Goal: Task Accomplishment & Management: Use online tool/utility

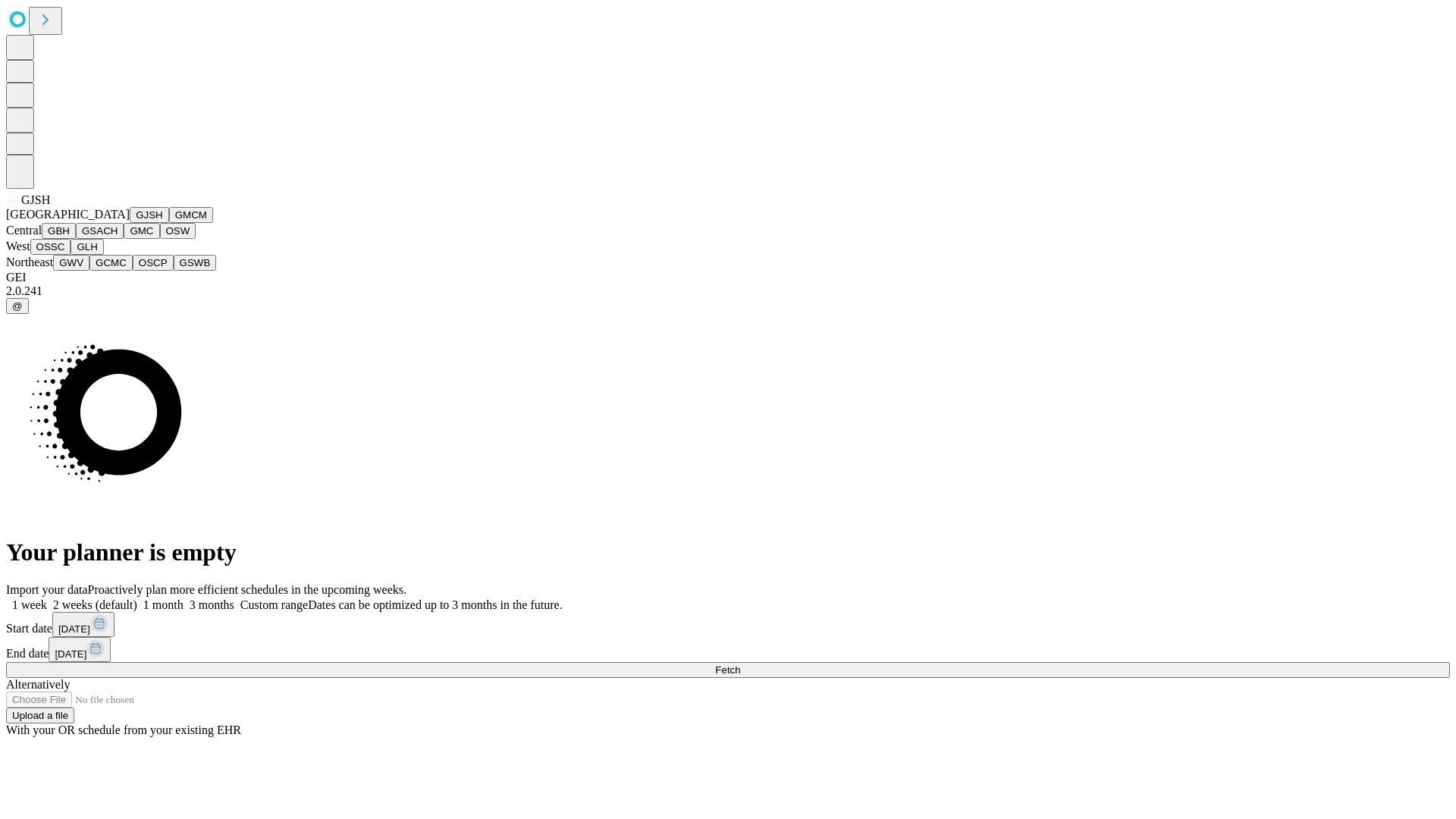
click at [130, 223] on button "GJSH" at bounding box center [150, 215] width 39 height 16
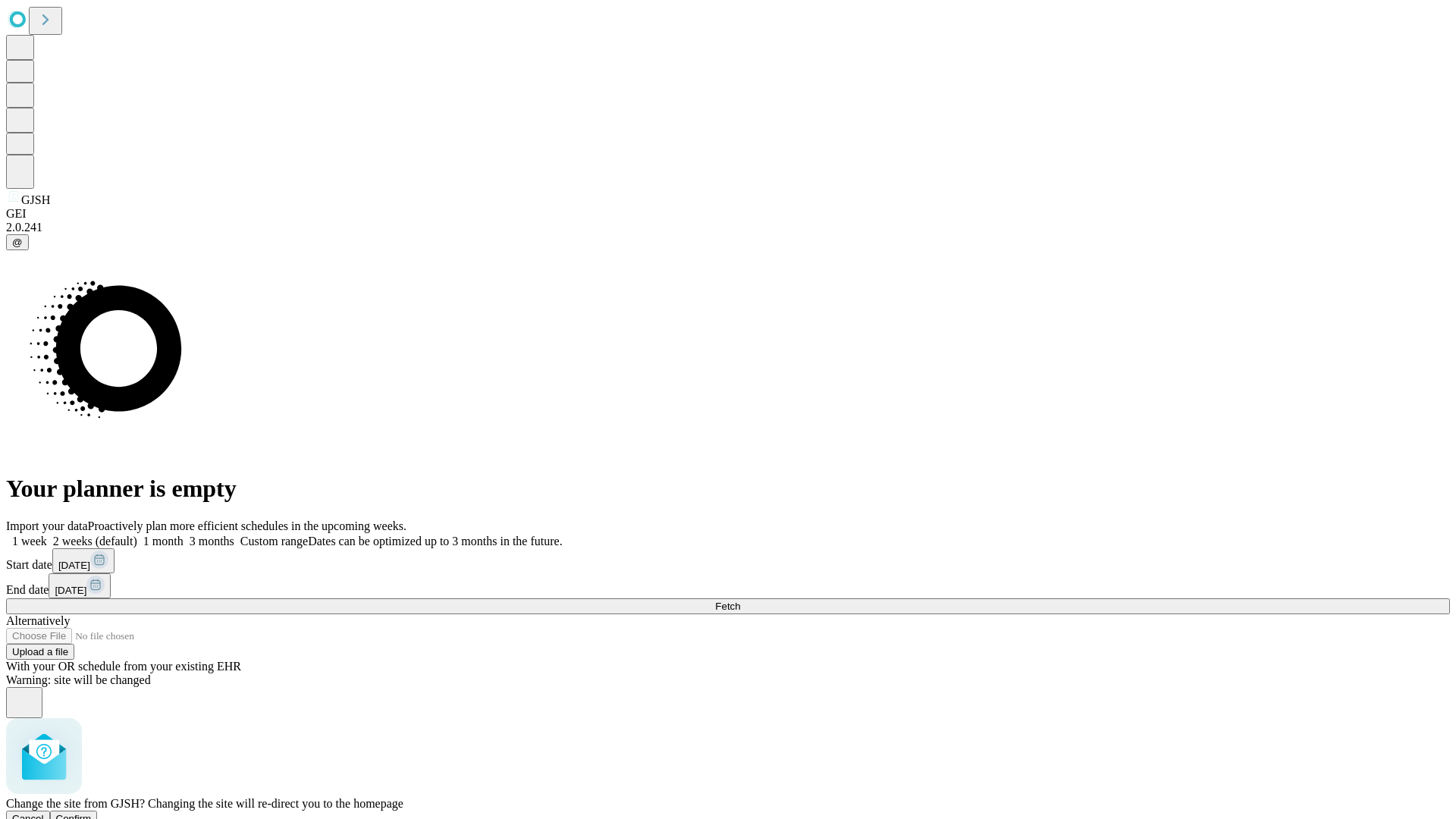
click at [92, 813] on span "Confirm" at bounding box center [73, 819] width 35 height 11
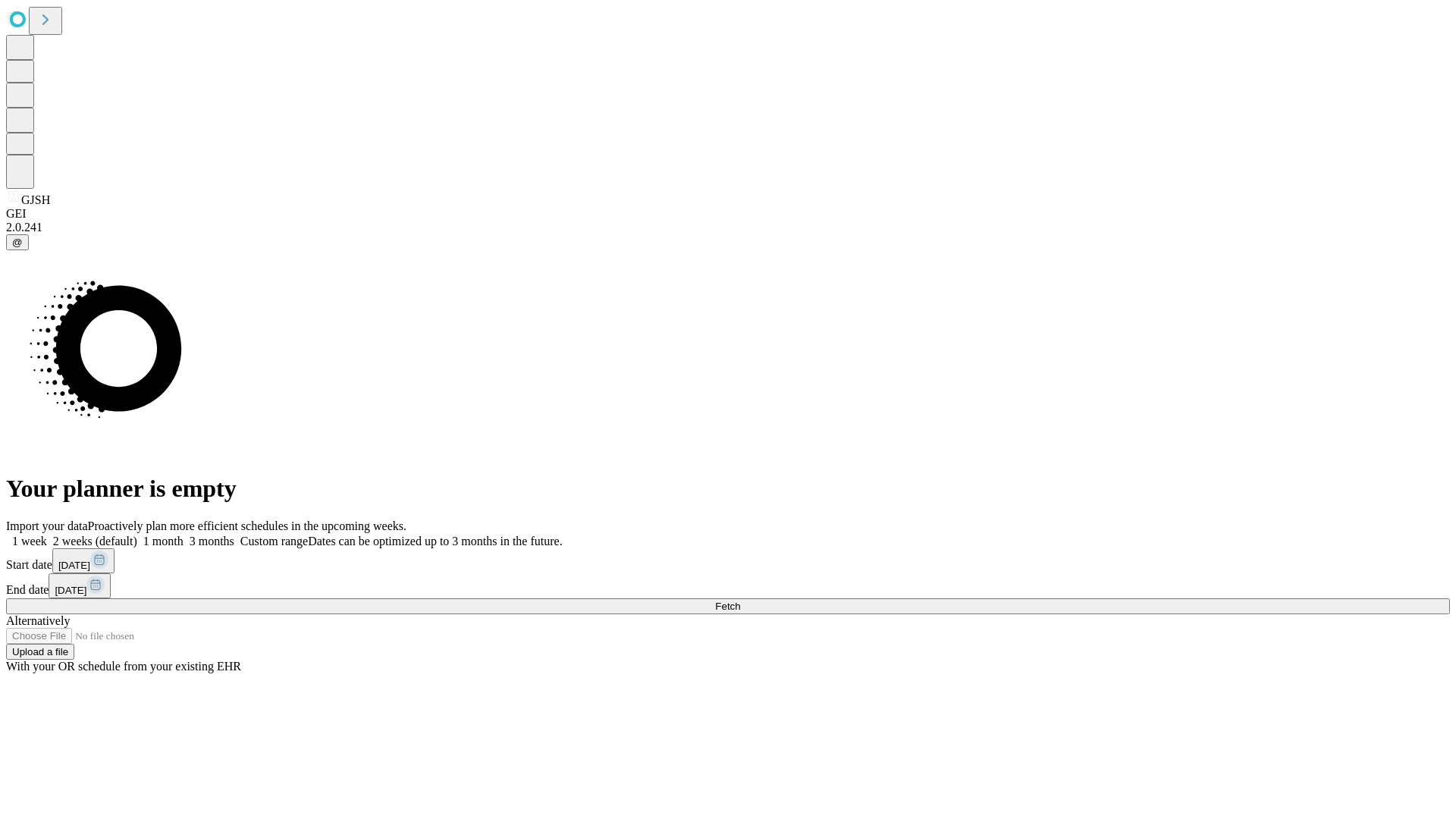
click at [137, 535] on label "2 weeks (default)" at bounding box center [92, 541] width 91 height 13
click at [740, 601] on span "Fetch" at bounding box center [728, 606] width 25 height 11
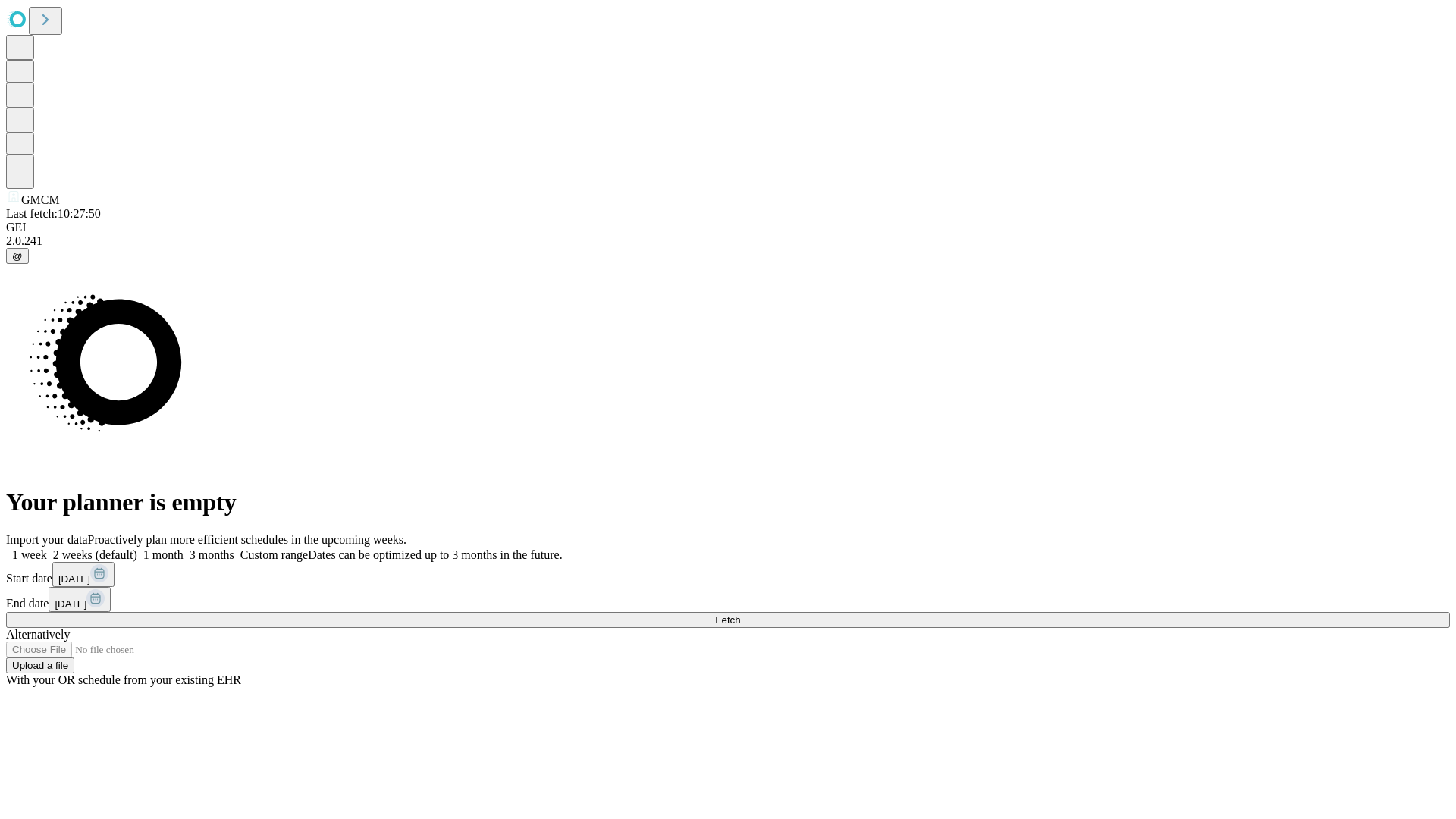
click at [137, 548] on label "2 weeks (default)" at bounding box center [92, 554] width 91 height 13
click at [740, 614] on span "Fetch" at bounding box center [728, 620] width 25 height 11
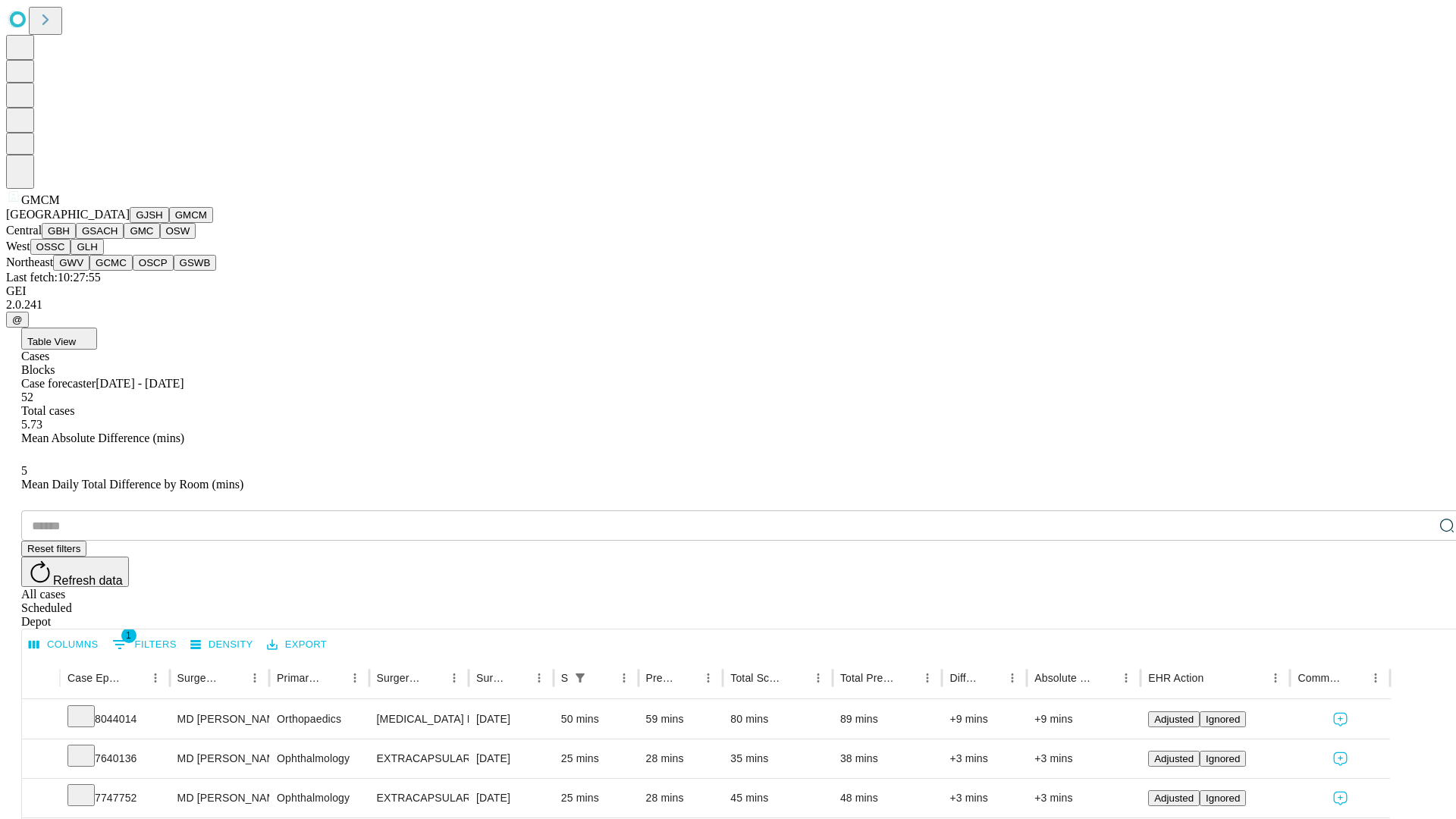
click at [76, 239] on button "GBH" at bounding box center [58, 231] width 34 height 16
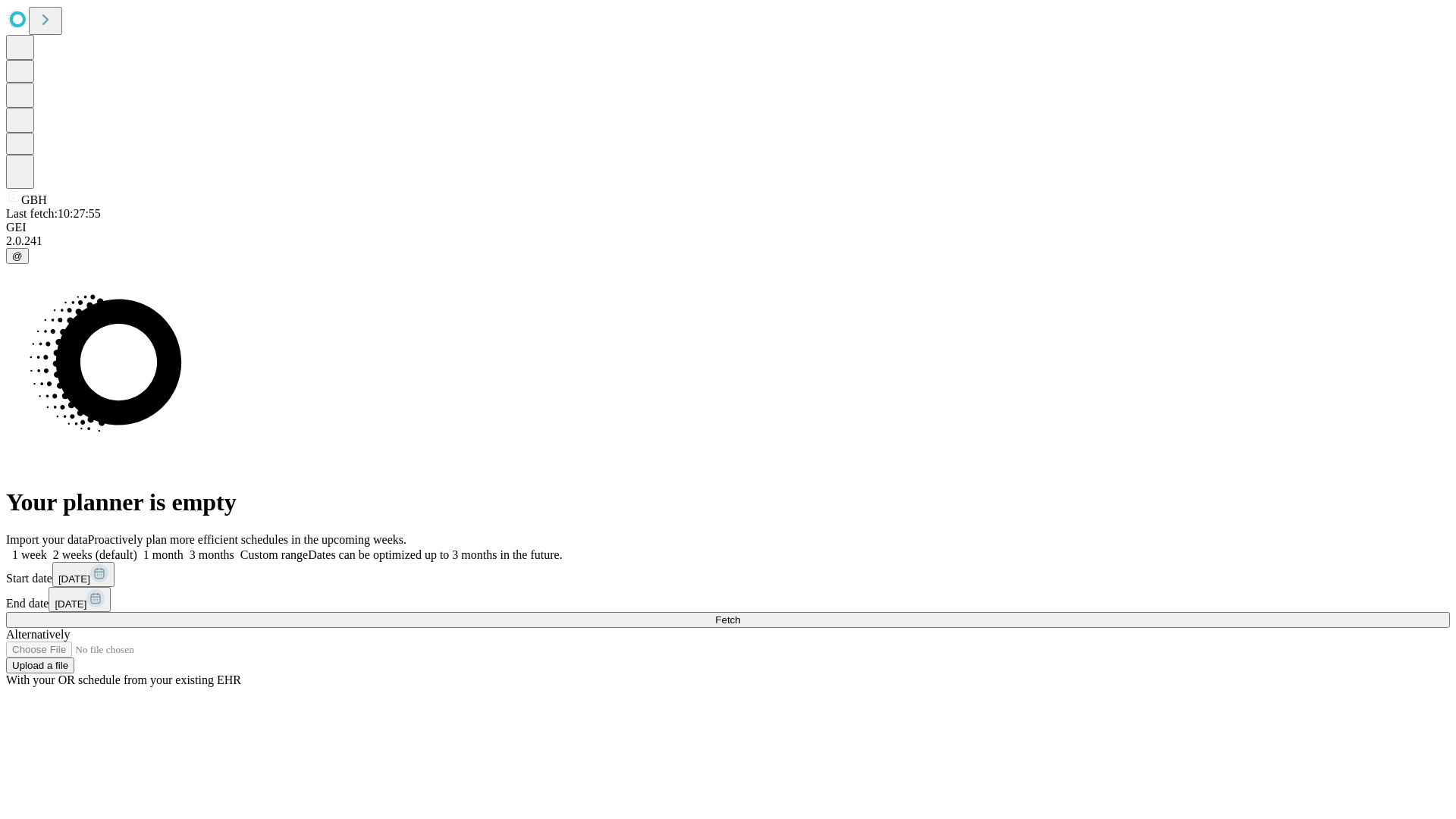
click at [137, 548] on label "2 weeks (default)" at bounding box center [92, 554] width 91 height 13
click at [740, 614] on span "Fetch" at bounding box center [728, 620] width 25 height 11
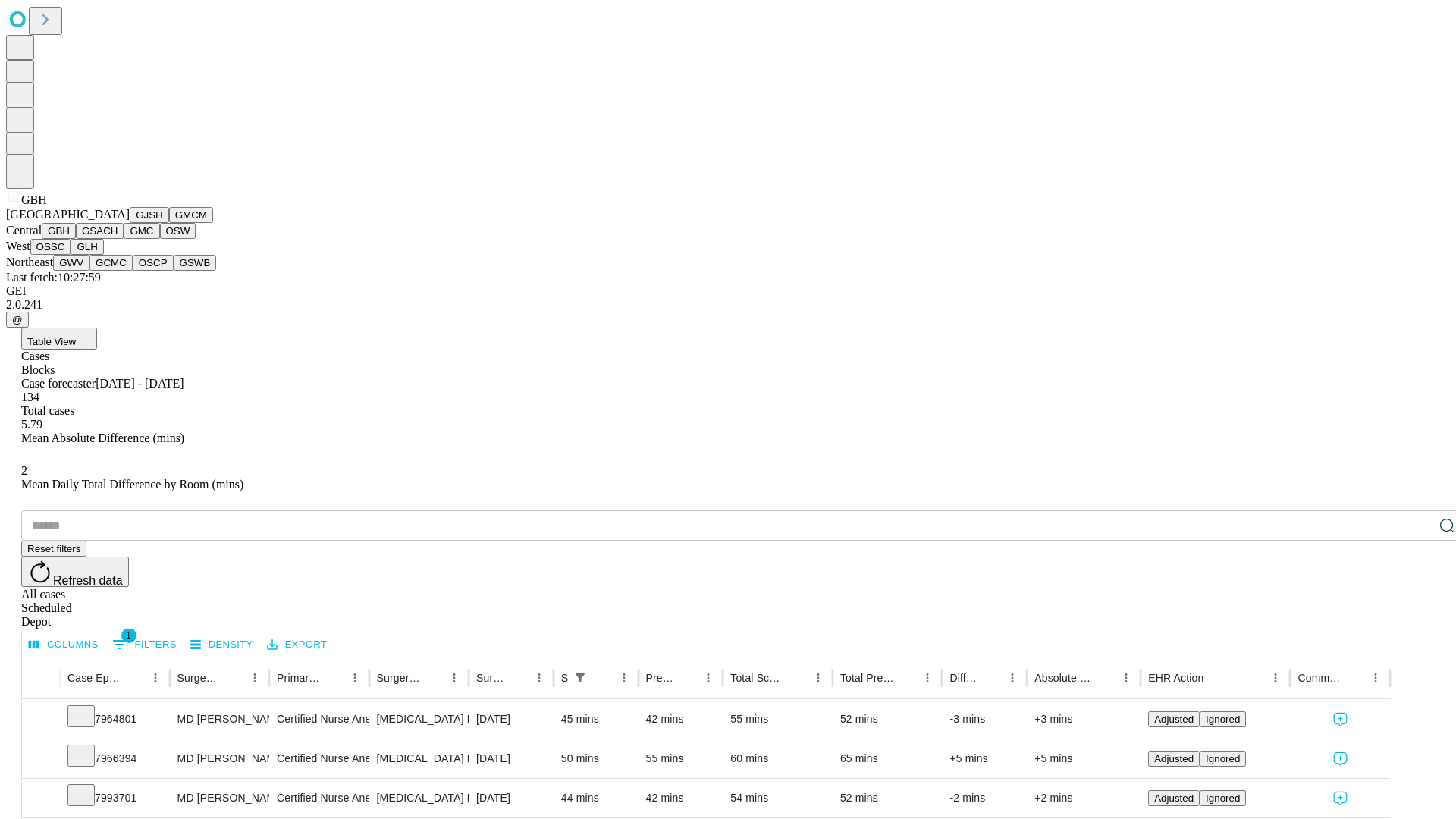
click at [117, 239] on button "GSACH" at bounding box center [99, 231] width 48 height 16
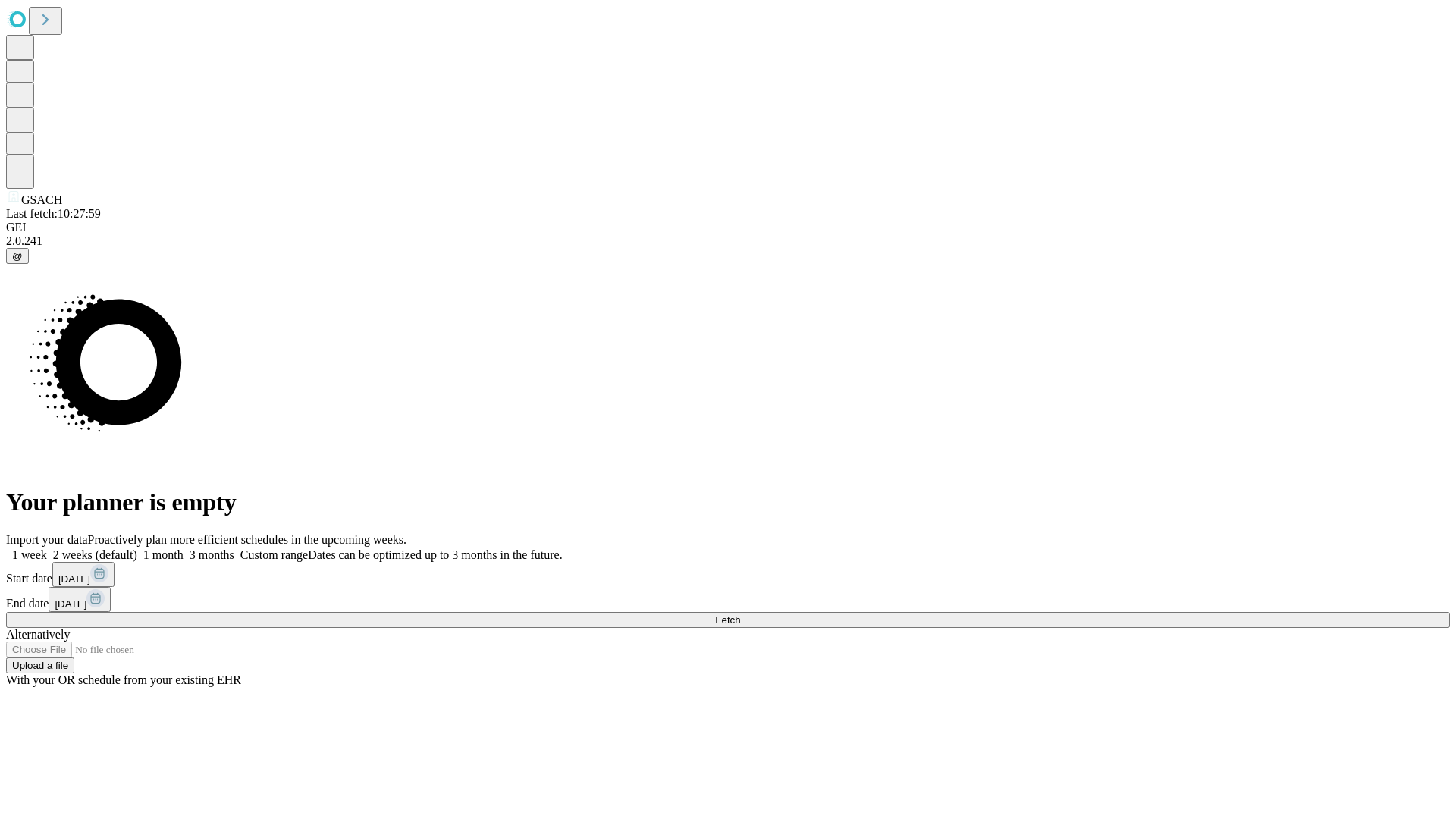
click at [137, 548] on label "2 weeks (default)" at bounding box center [92, 554] width 91 height 13
click at [740, 614] on span "Fetch" at bounding box center [728, 620] width 25 height 11
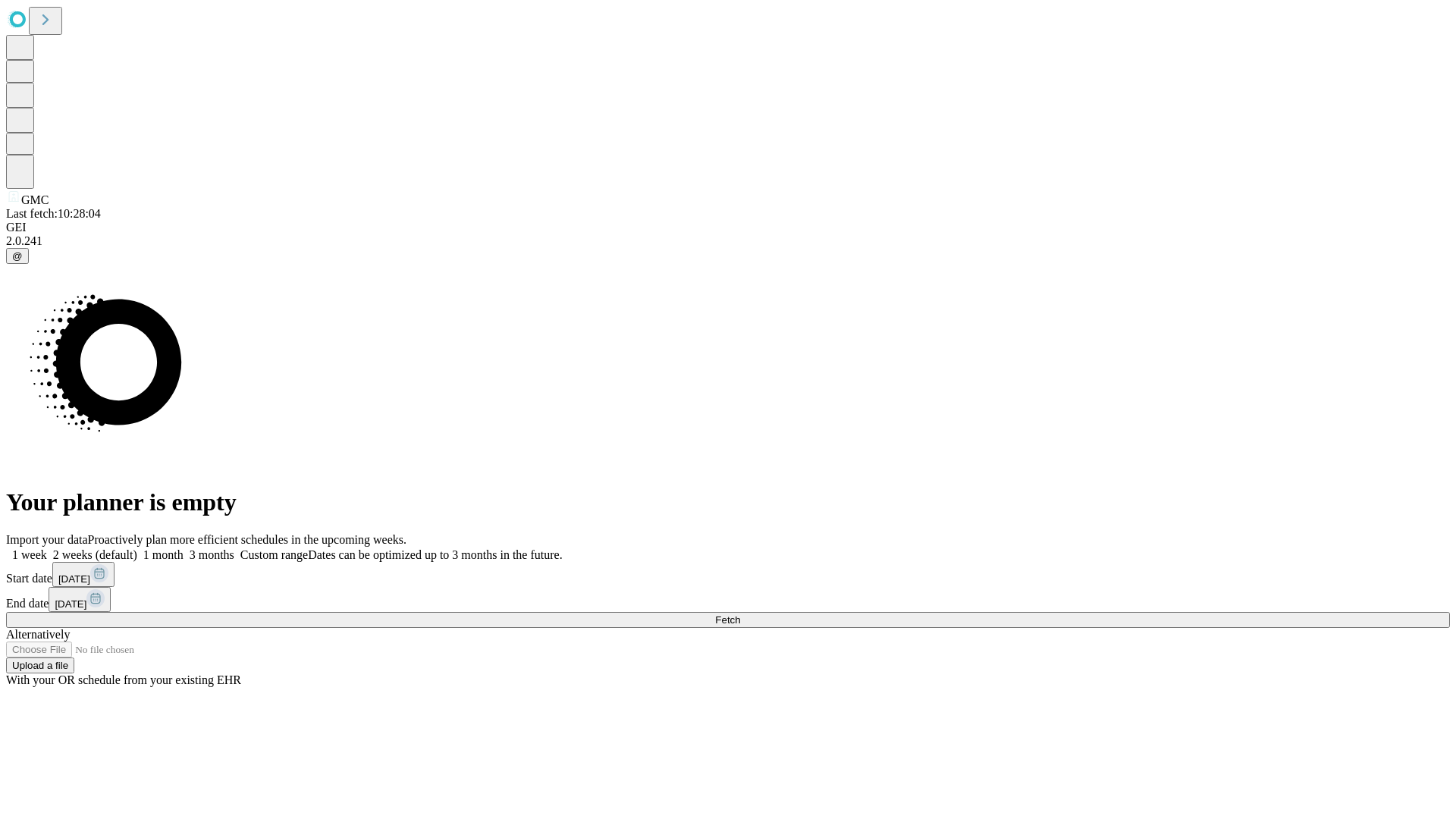
click at [137, 548] on label "2 weeks (default)" at bounding box center [92, 554] width 91 height 13
click at [740, 614] on span "Fetch" at bounding box center [728, 620] width 25 height 11
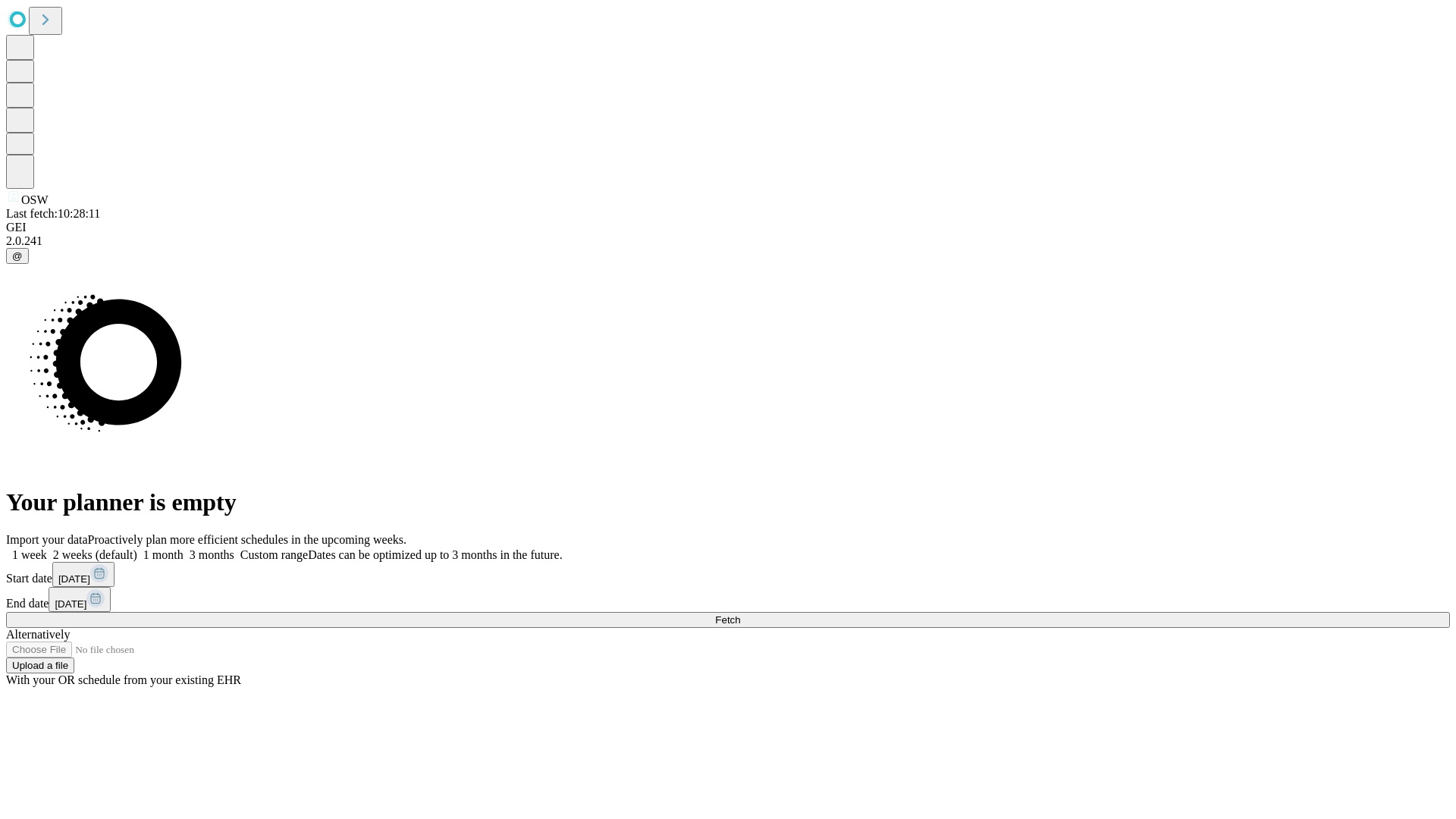
click at [137, 548] on label "2 weeks (default)" at bounding box center [92, 554] width 91 height 13
click at [740, 614] on span "Fetch" at bounding box center [728, 620] width 25 height 11
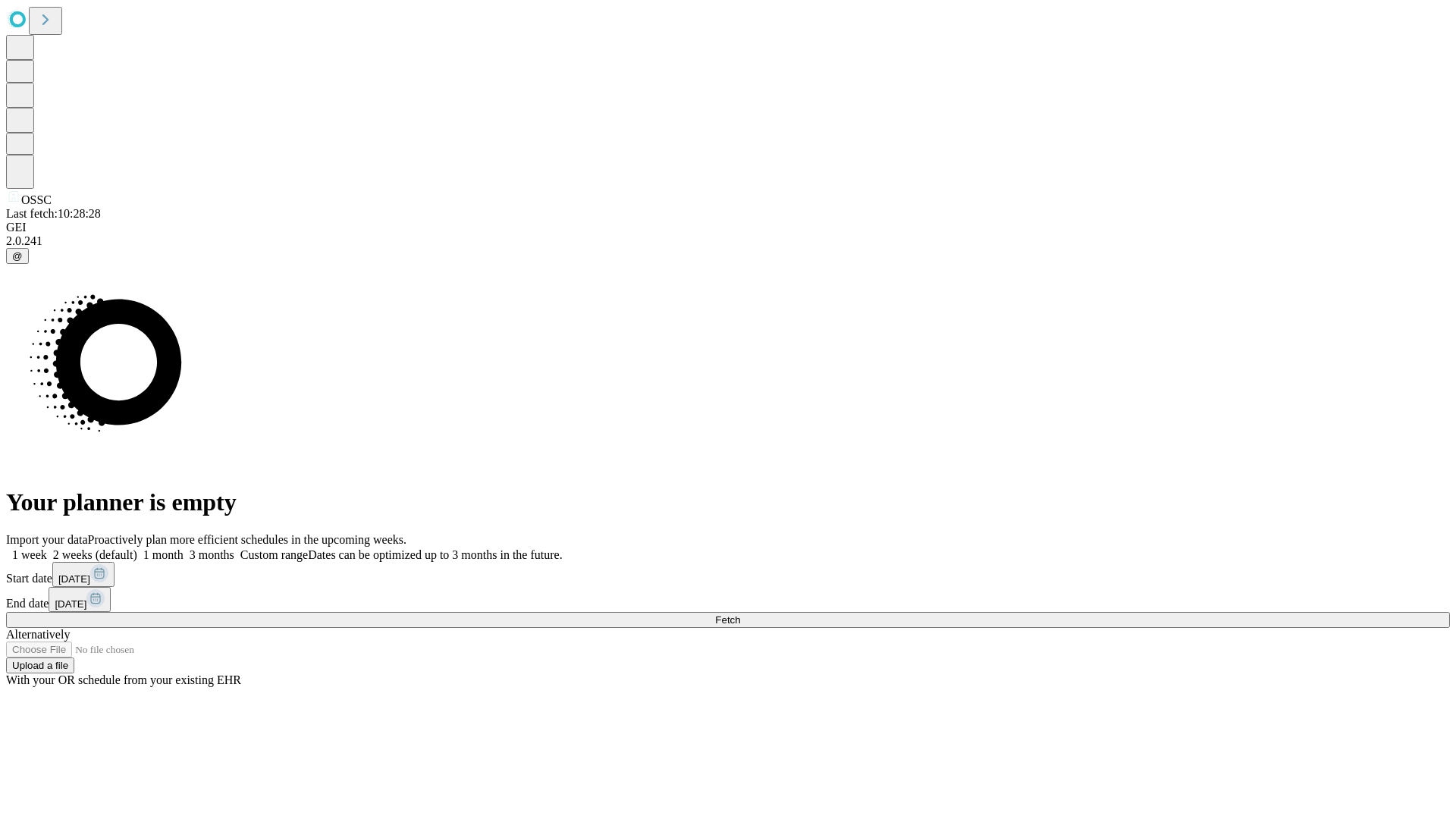
click at [137, 548] on label "2 weeks (default)" at bounding box center [92, 554] width 91 height 13
click at [740, 614] on span "Fetch" at bounding box center [728, 620] width 25 height 11
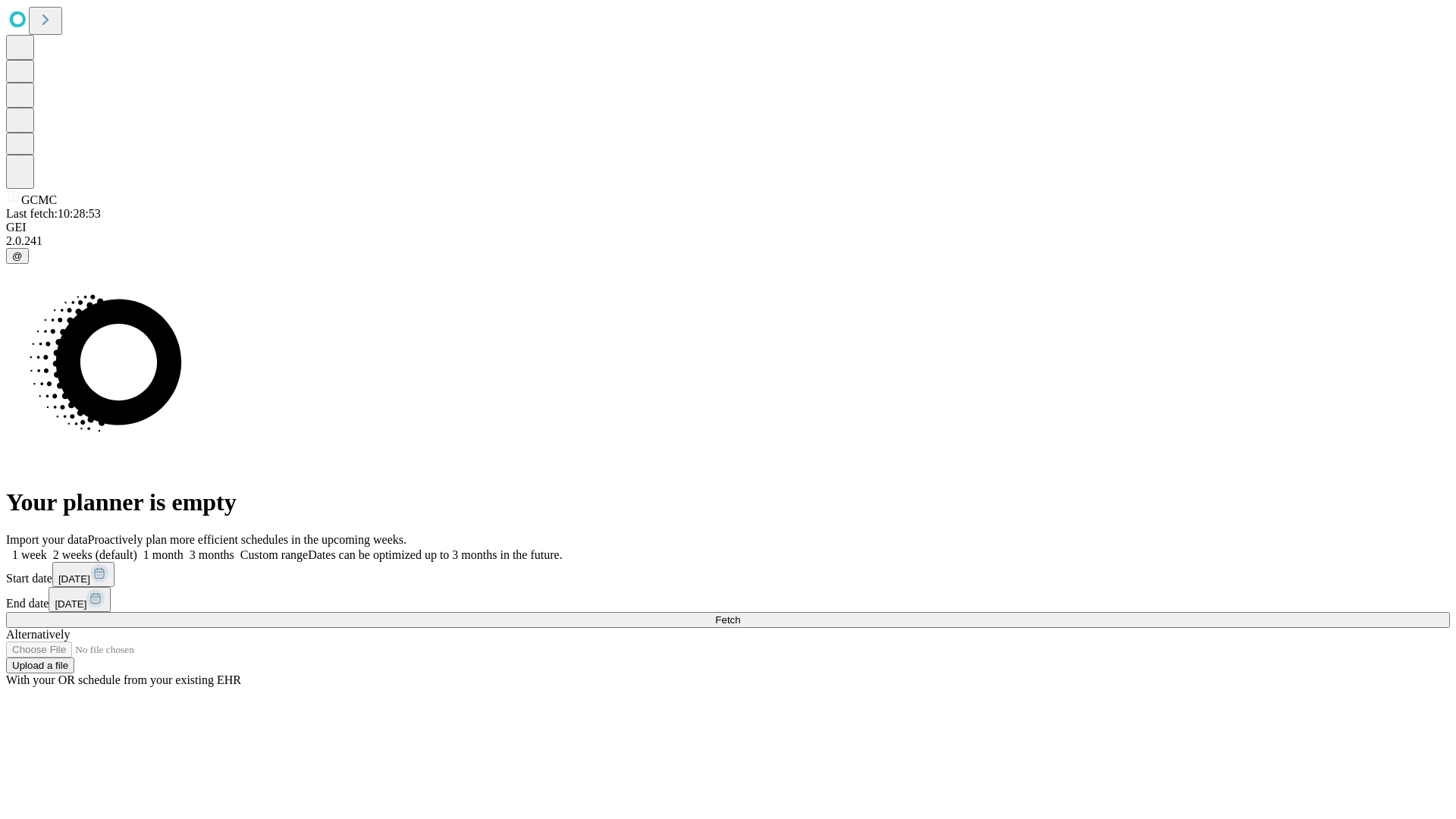
click at [137, 548] on label "2 weeks (default)" at bounding box center [92, 554] width 91 height 13
click at [740, 614] on span "Fetch" at bounding box center [728, 620] width 25 height 11
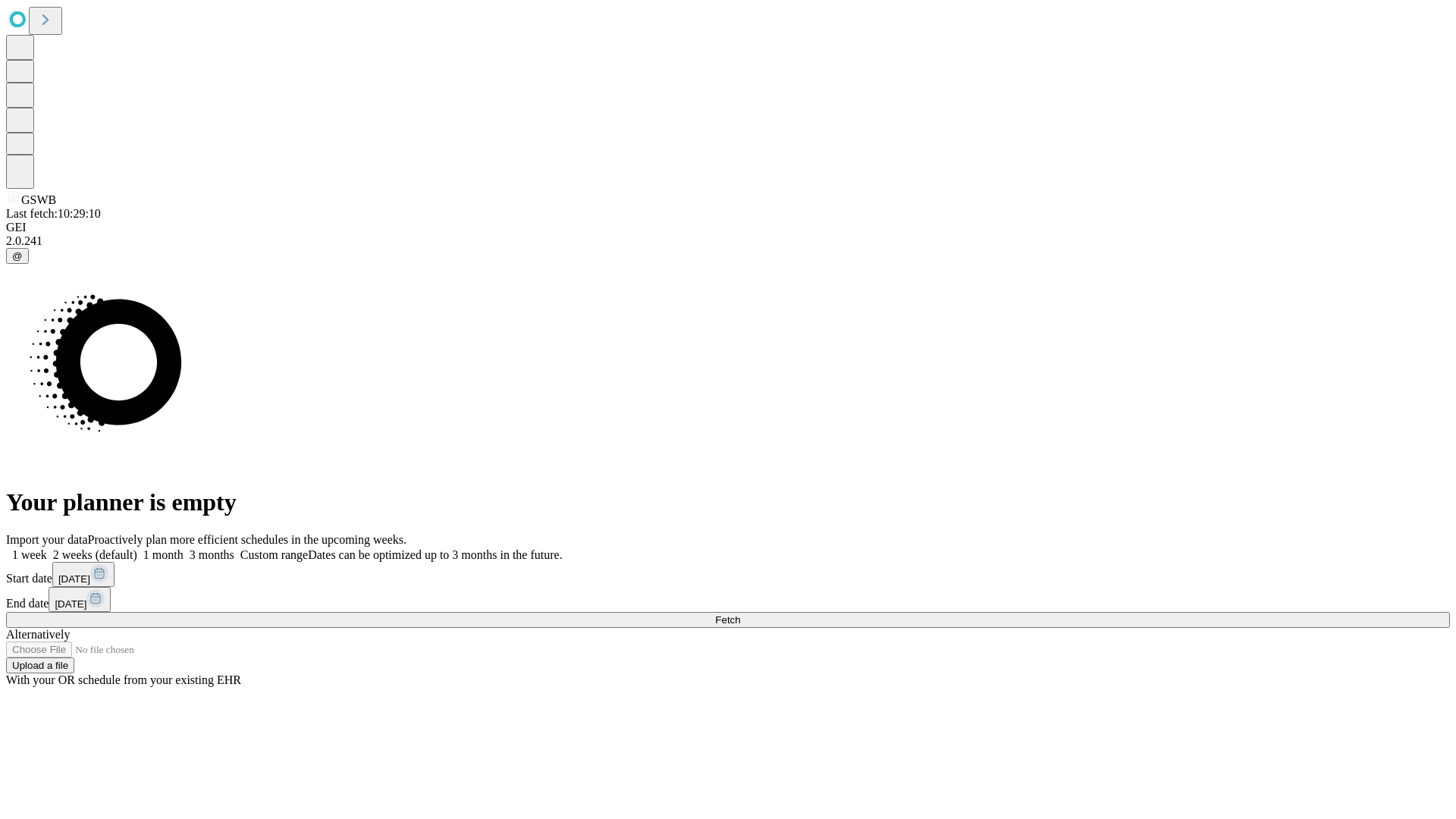
click at [137, 548] on label "2 weeks (default)" at bounding box center [92, 554] width 91 height 13
click at [740, 614] on span "Fetch" at bounding box center [728, 620] width 25 height 11
